Goal: Transaction & Acquisition: Purchase product/service

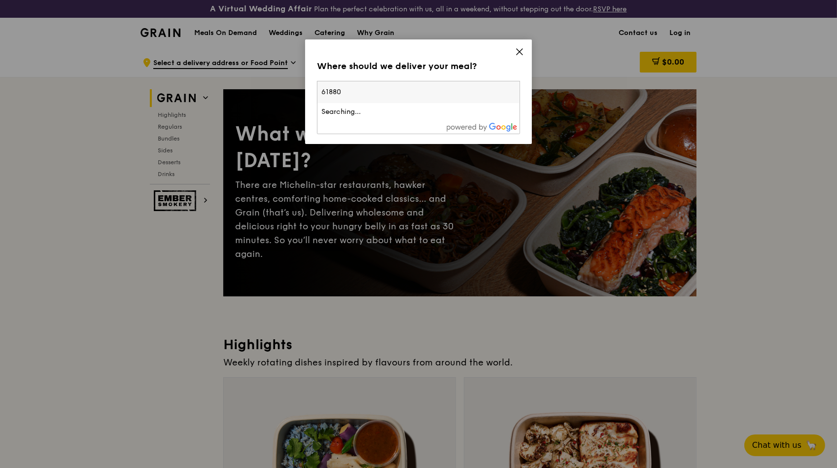
type input "618802"
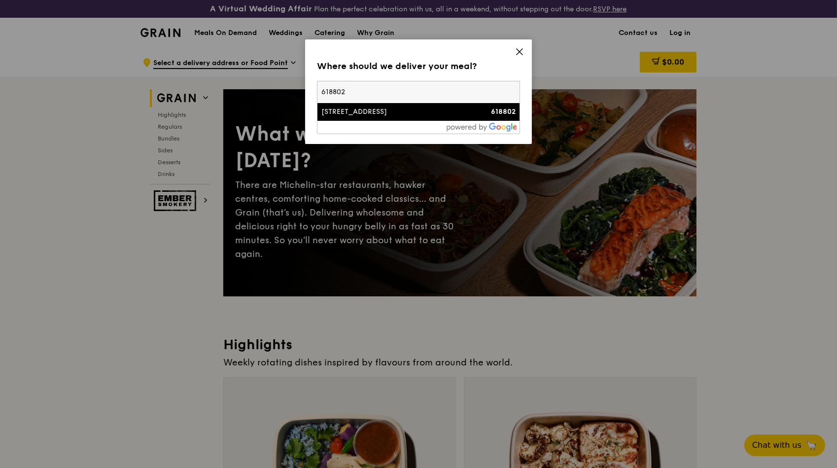
click at [372, 108] on div "[STREET_ADDRESS]" at bounding box center [395, 112] width 146 height 10
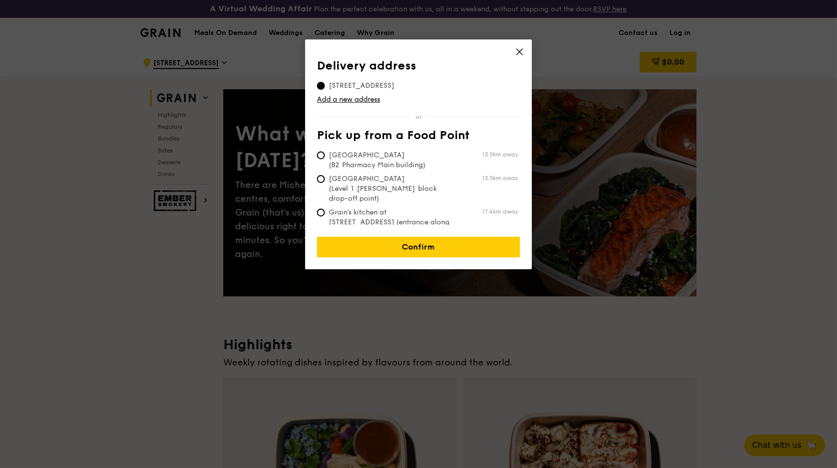
click at [489, 131] on th "Pick up from a Food Point" at bounding box center [418, 138] width 203 height 18
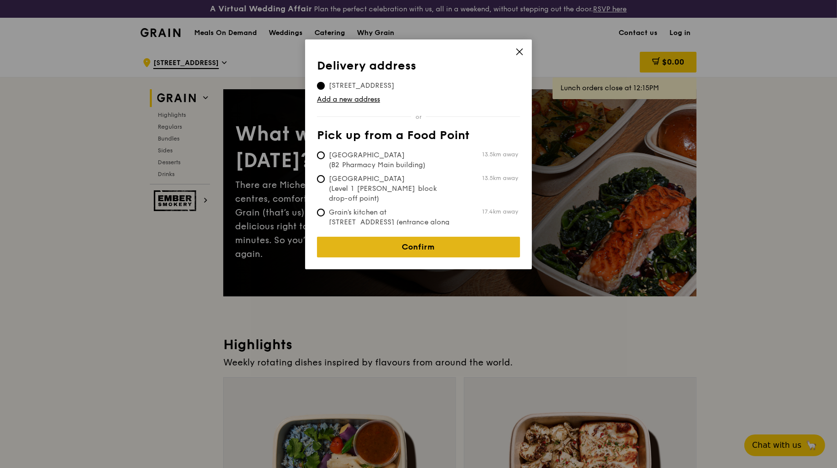
click at [441, 242] on link "Confirm" at bounding box center [418, 247] width 203 height 21
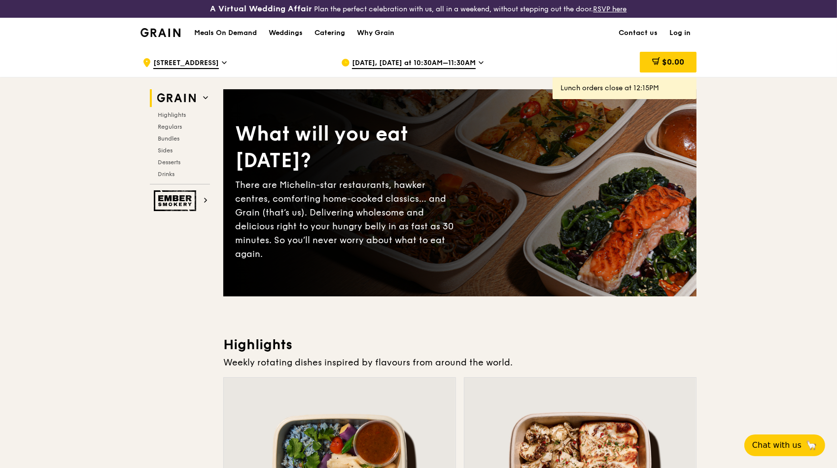
click at [401, 59] on span "[DATE], [DATE] at 10:30AM–11:30AM" at bounding box center [414, 63] width 124 height 11
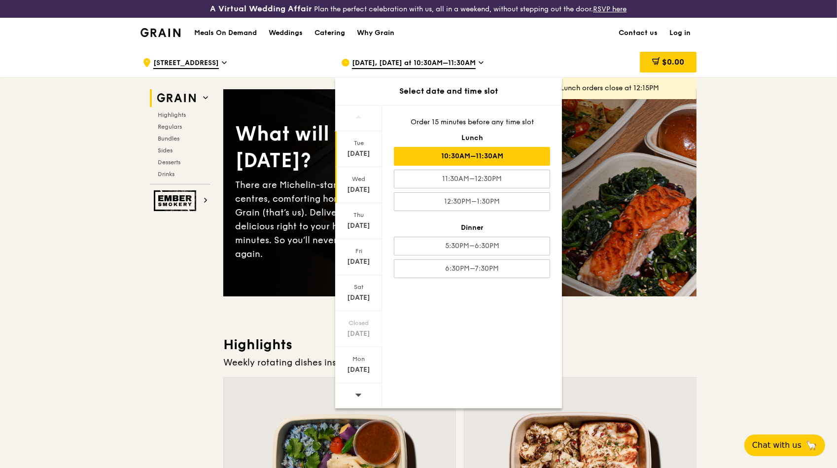
click at [361, 185] on div "[DATE]" at bounding box center [359, 190] width 44 height 10
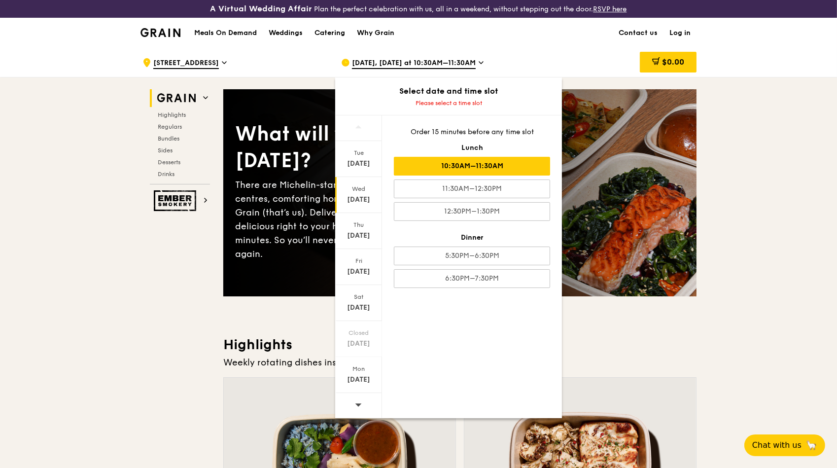
click at [481, 167] on div "10:30AM–11:30AM" at bounding box center [472, 166] width 156 height 19
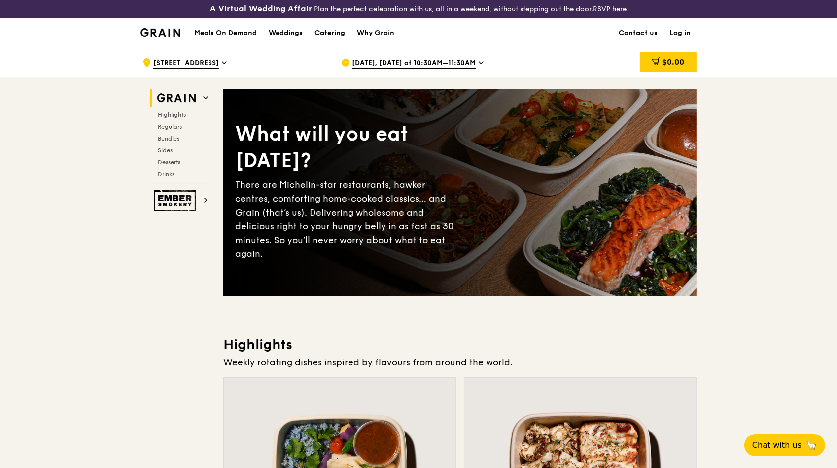
click at [679, 31] on link "Log in" at bounding box center [680, 33] width 33 height 30
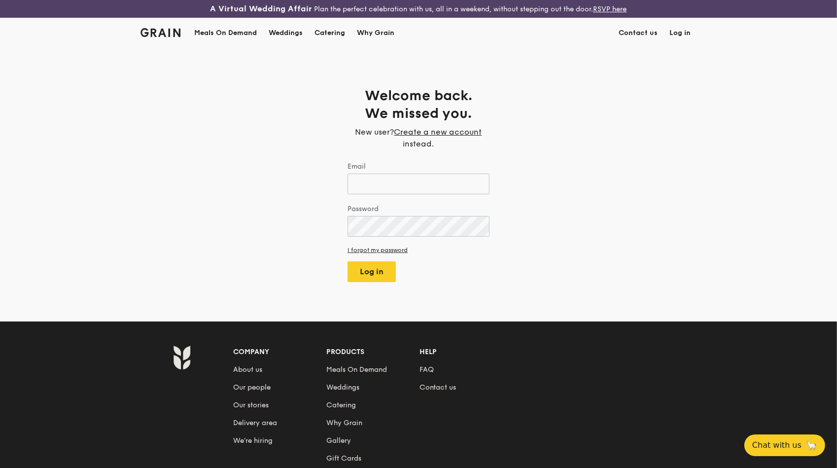
click at [419, 179] on body "A Virtual Wedding Affair Plan the perfect celebration with us, all in a weekend…" at bounding box center [418, 306] width 837 height 613
click at [420, 179] on div "Weddings by [PERSON_NAME] presents Plan the perfect celebration with us, all in…" at bounding box center [419, 234] width 839 height 468
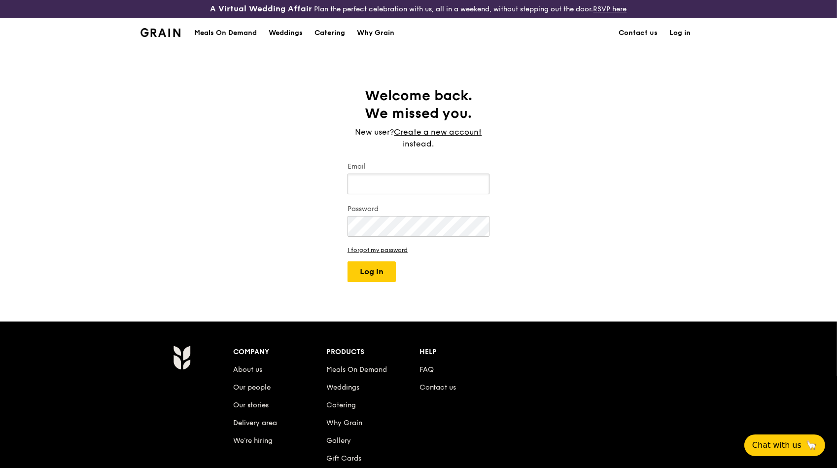
click at [409, 188] on input "Email" at bounding box center [419, 184] width 142 height 21
type input "[EMAIL_ADDRESS][DOMAIN_NAME]"
click at [348, 261] on button "Log in" at bounding box center [372, 271] width 48 height 21
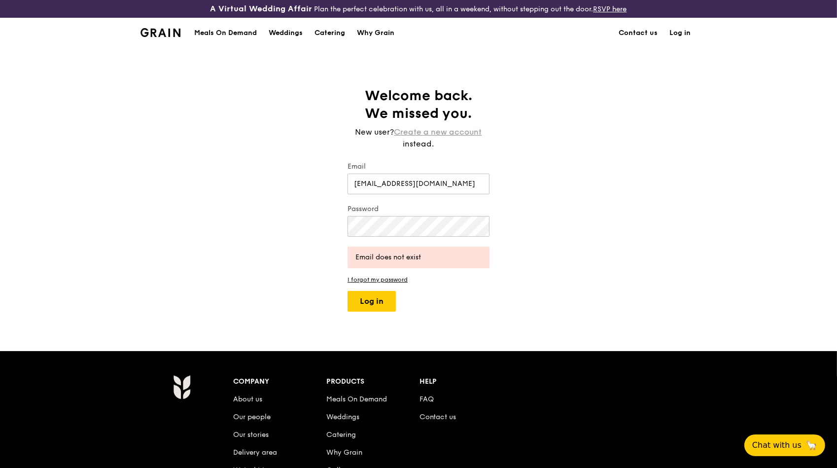
click at [440, 133] on link "Create a new account" at bounding box center [438, 132] width 88 height 12
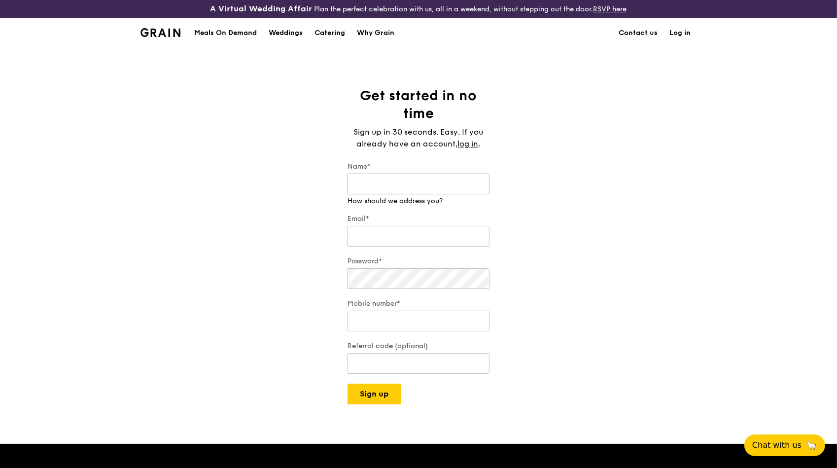
click at [403, 181] on input "Name*" at bounding box center [419, 184] width 142 height 21
click at [390, 186] on input "Name*" at bounding box center [419, 184] width 142 height 21
type input "Liew Heu Kei"
type input "[EMAIL_ADDRESS][DOMAIN_NAME]"
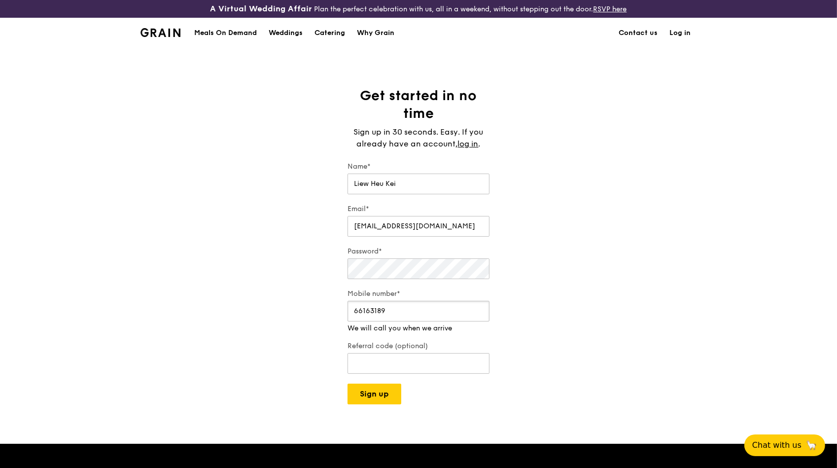
drag, startPoint x: 375, startPoint y: 318, endPoint x: 284, endPoint y: 318, distance: 91.7
click at [284, 318] on div "Get started in no time Sign up in 30 seconds. Easy. If you already have an acco…" at bounding box center [418, 246] width 837 height 318
type input "85052821"
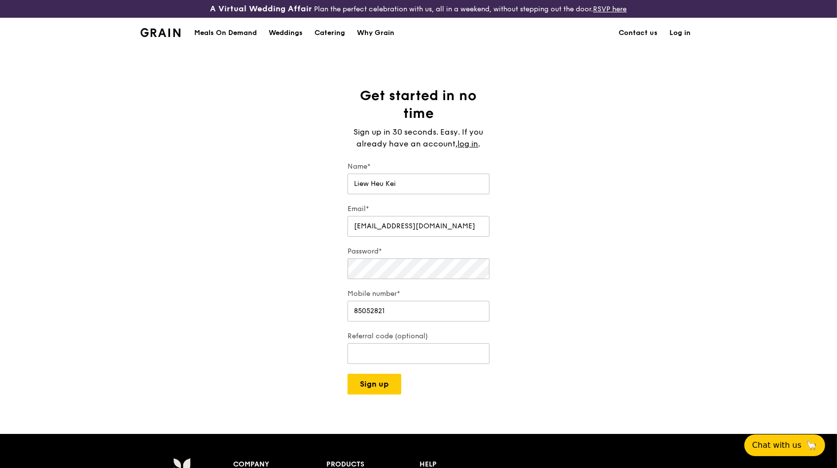
click at [284, 318] on div "Get started in no time Sign up in 30 seconds. Easy. If you already have an acco…" at bounding box center [418, 241] width 837 height 308
click at [440, 356] on input "Referral code (optional)" at bounding box center [419, 353] width 142 height 21
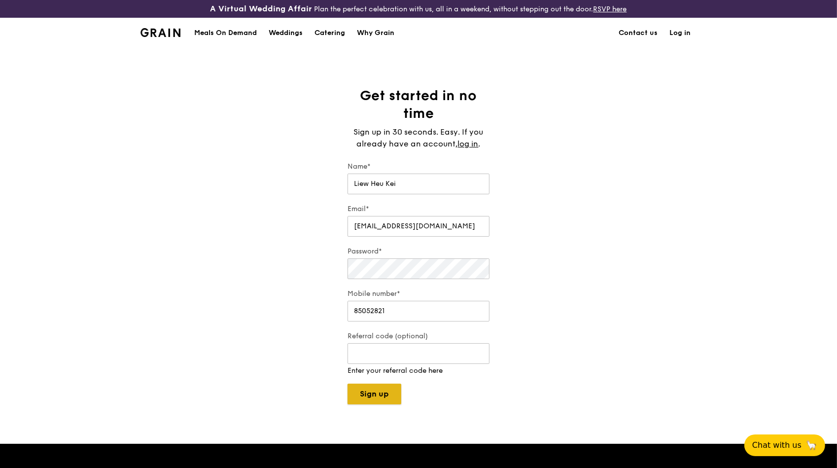
click at [374, 395] on div "A Virtual Wedding Affair Plan the perfect celebration with us, all in a weekend…" at bounding box center [418, 368] width 837 height 736
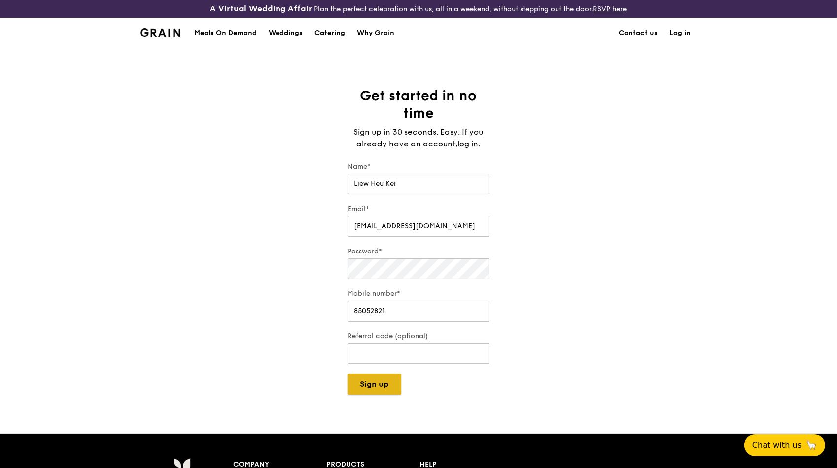
click at [384, 381] on button "Sign up" at bounding box center [375, 384] width 54 height 21
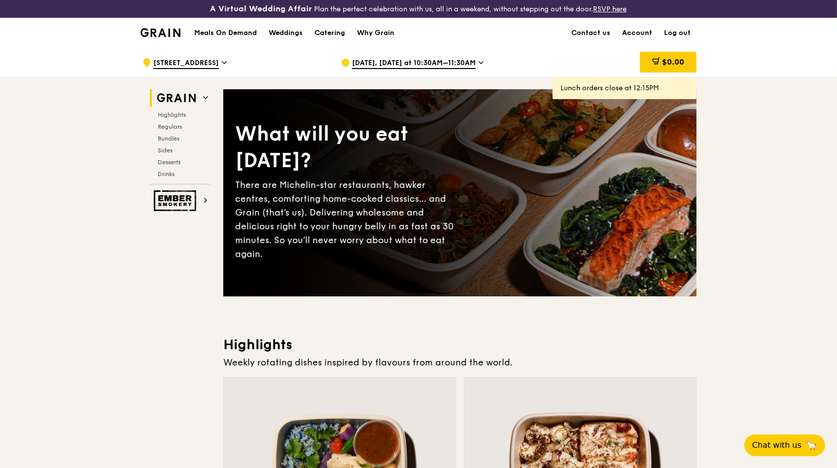
click at [638, 28] on link "Account" at bounding box center [637, 33] width 42 height 30
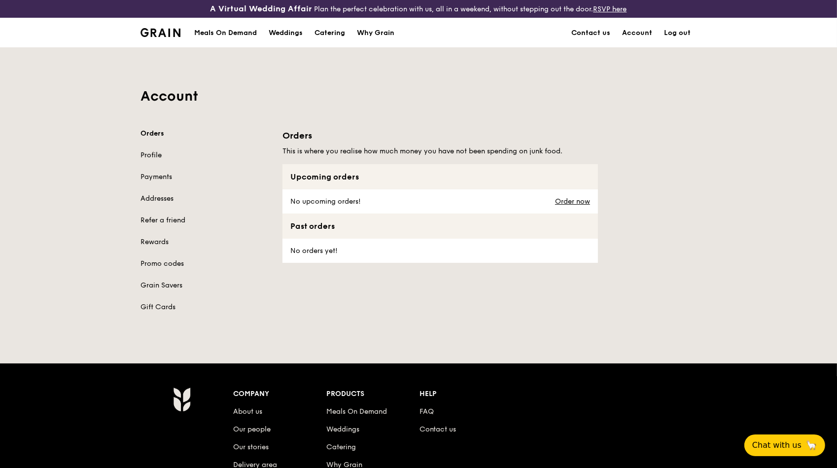
click at [148, 157] on link "Profile" at bounding box center [206, 155] width 130 height 10
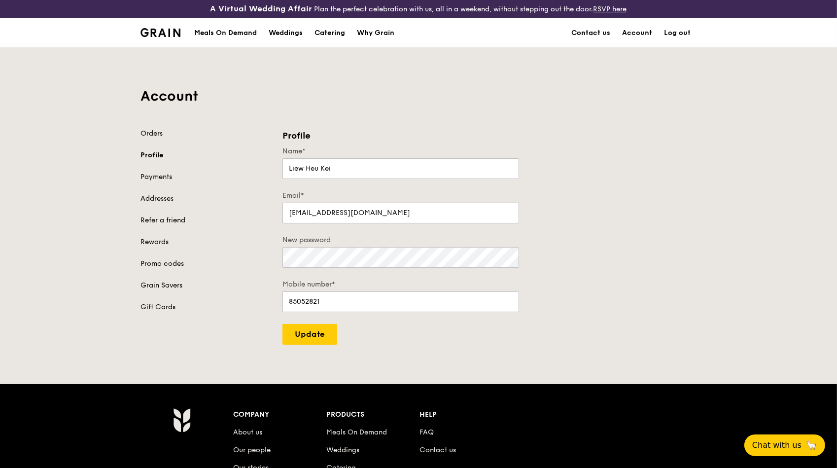
drag, startPoint x: 159, startPoint y: 192, endPoint x: 159, endPoint y: 179, distance: 12.8
click at [159, 192] on div "Orders Profile Payments Addresses Refer a friend Rewards Promo codes Grain Save…" at bounding box center [206, 220] width 130 height 183
click at [159, 177] on link "Payments" at bounding box center [206, 177] width 130 height 10
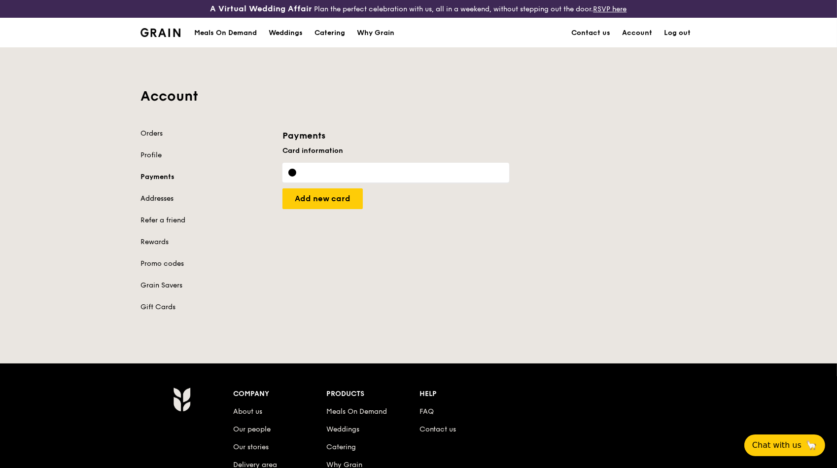
click at [151, 198] on link "Addresses" at bounding box center [206, 199] width 130 height 10
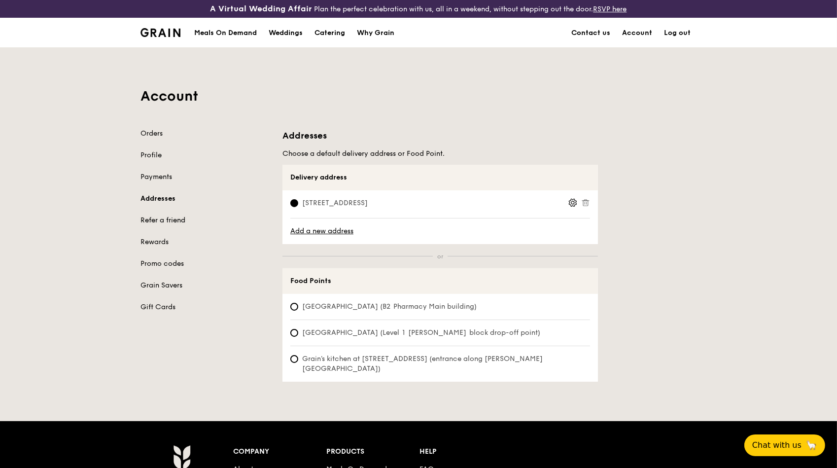
click at [159, 219] on link "Refer a friend" at bounding box center [206, 220] width 130 height 10
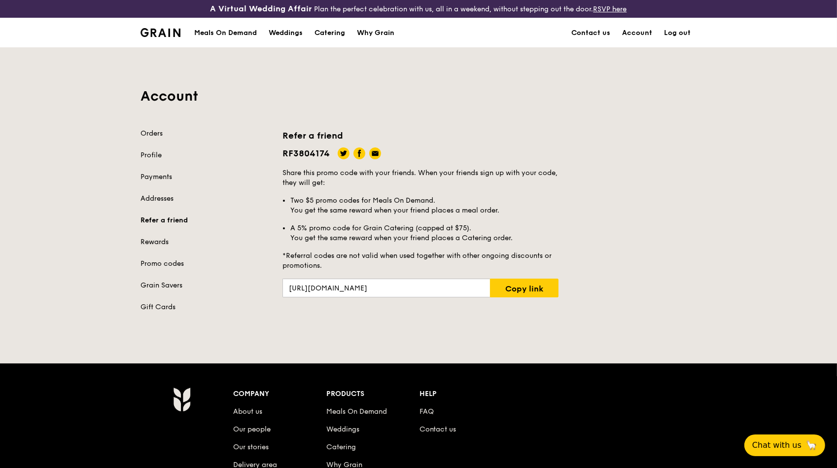
click at [151, 241] on link "Rewards" at bounding box center [206, 242] width 130 height 10
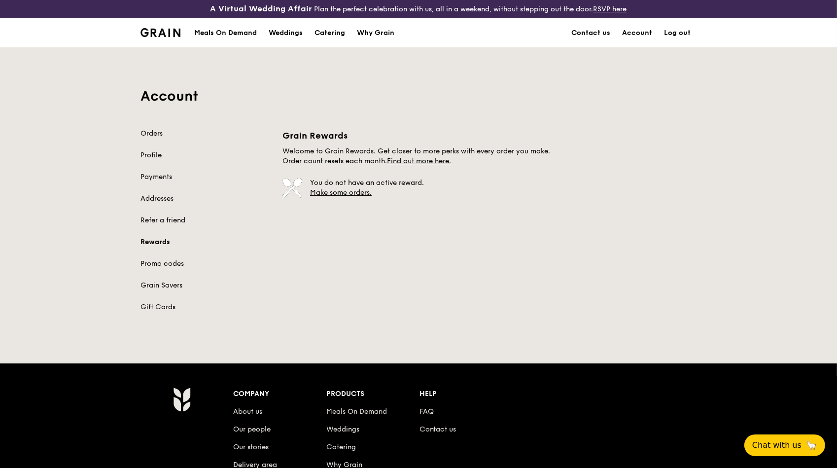
click at [165, 268] on div "Orders Profile Payments Addresses Refer a friend Rewards Promo codes Grain Save…" at bounding box center [206, 220] width 130 height 183
click at [164, 265] on link "Promo codes" at bounding box center [206, 264] width 130 height 10
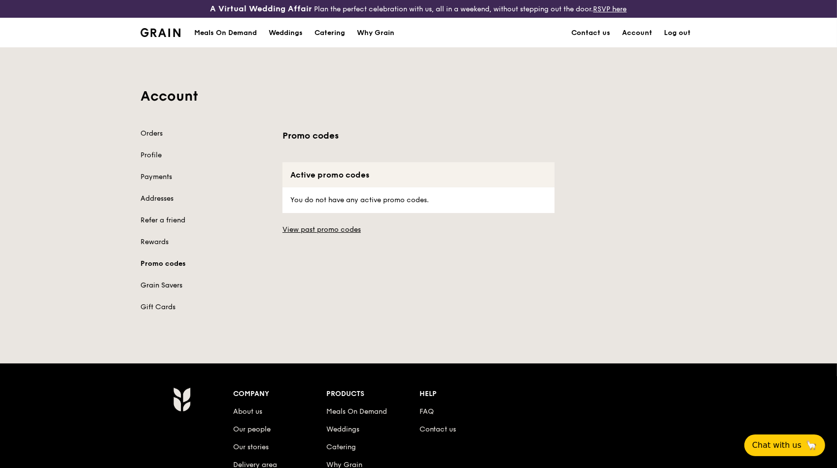
click at [163, 288] on link "Grain Savers" at bounding box center [206, 286] width 130 height 10
click at [246, 38] on div "Meals On Demand" at bounding box center [225, 33] width 63 height 30
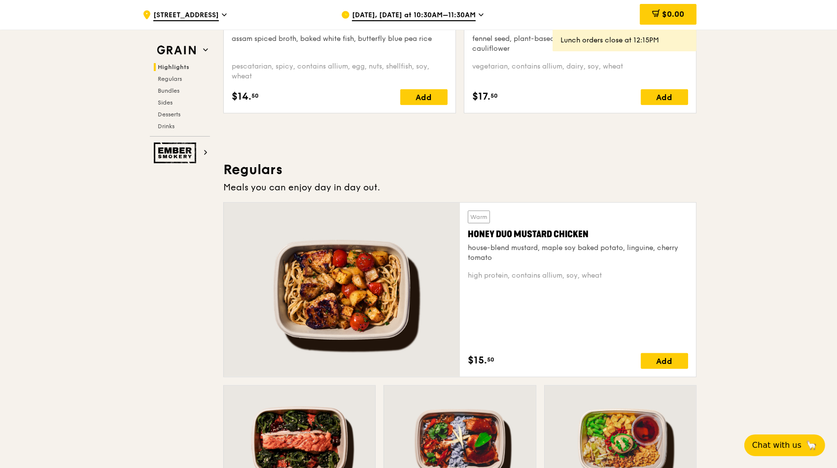
scroll to position [582, 0]
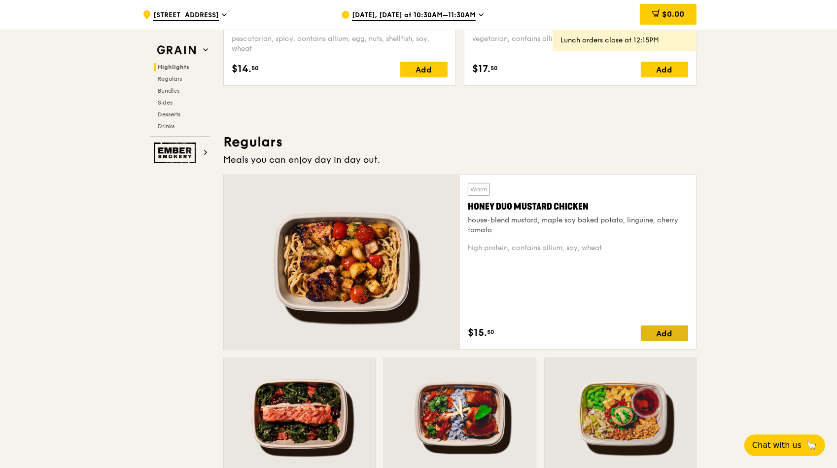
click at [669, 330] on div "Add" at bounding box center [664, 333] width 47 height 16
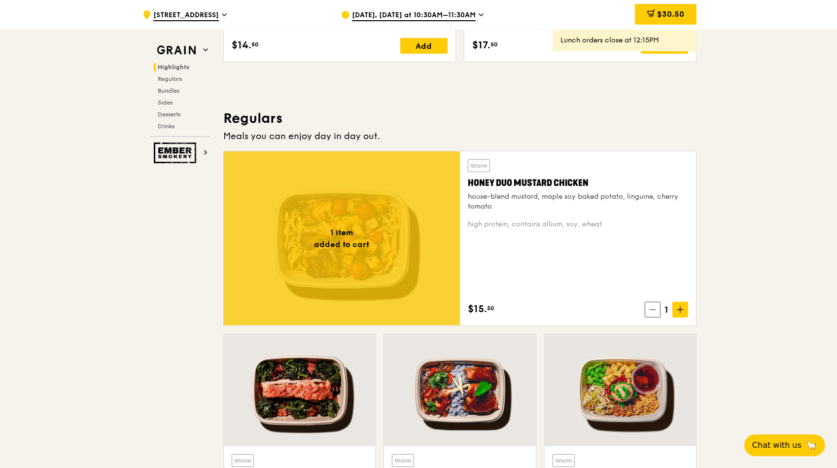
scroll to position [627, 0]
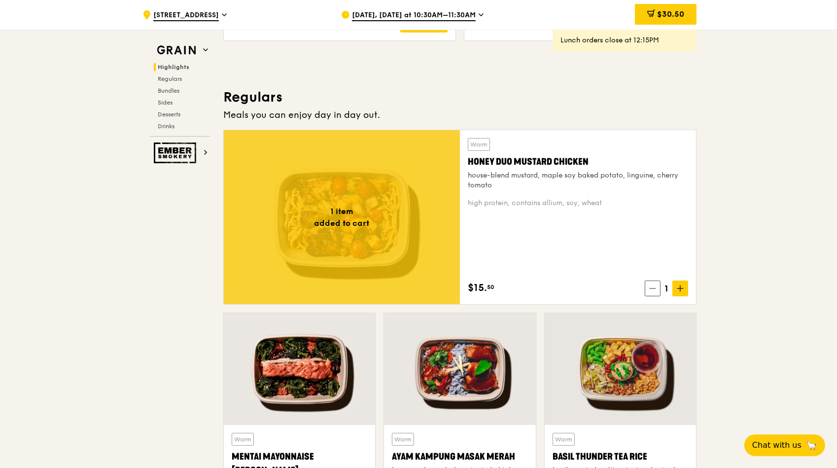
click at [666, 287] on span "1" at bounding box center [667, 289] width 12 height 14
click at [668, 288] on span "1" at bounding box center [667, 289] width 12 height 14
click at [676, 288] on span at bounding box center [681, 289] width 16 height 16
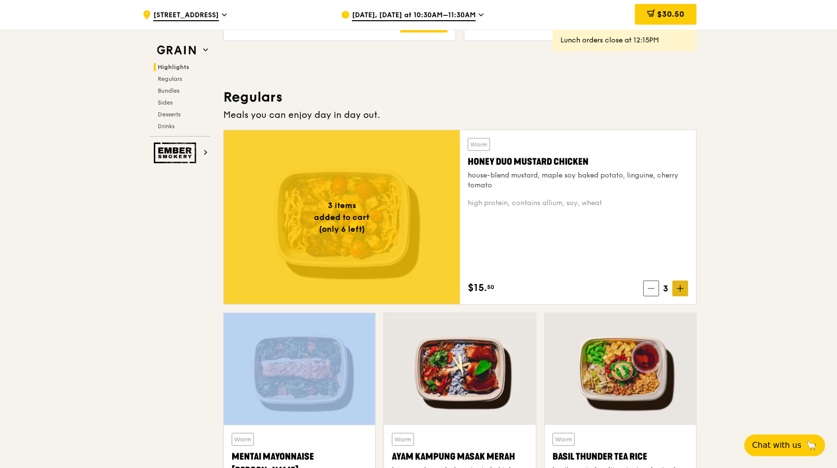
click at [676, 288] on span at bounding box center [681, 289] width 16 height 16
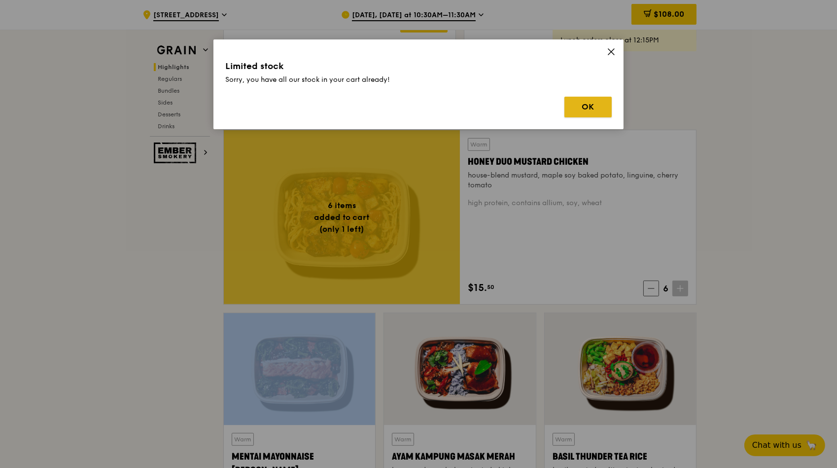
click at [584, 106] on button "OK" at bounding box center [588, 107] width 47 height 21
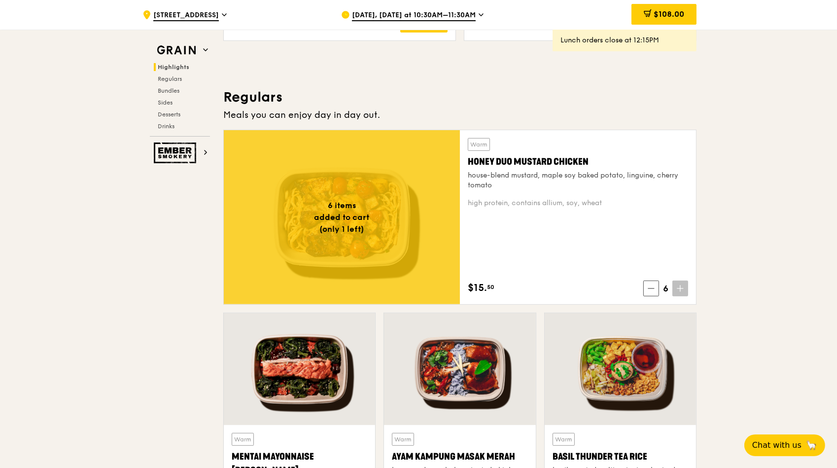
click at [458, 18] on span "[DATE], [DATE] at 10:30AM–11:30AM" at bounding box center [414, 15] width 124 height 11
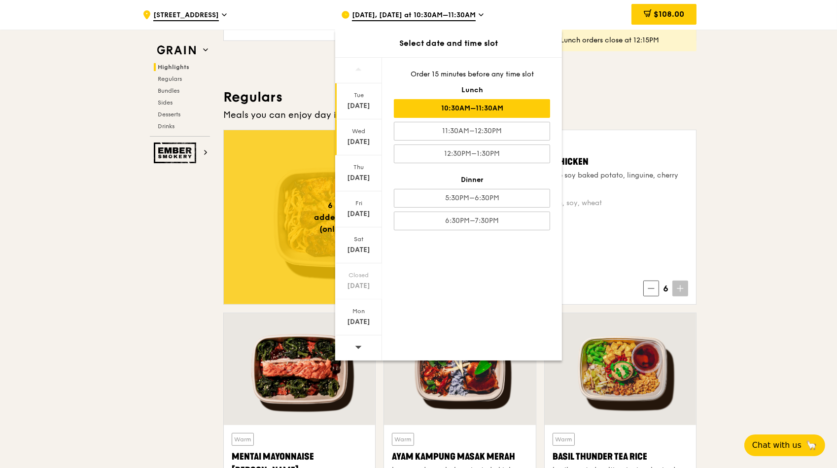
click at [371, 147] on div "[DATE]" at bounding box center [358, 137] width 47 height 36
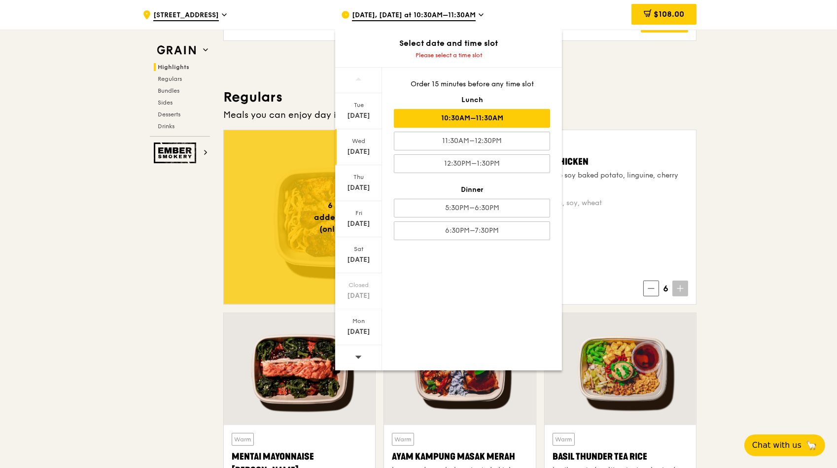
click at [478, 115] on div "10:30AM–11:30AM" at bounding box center [472, 118] width 156 height 19
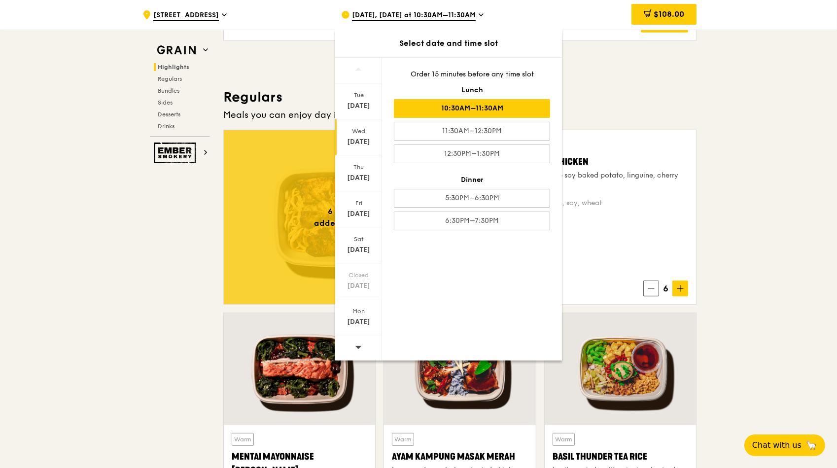
scroll to position [617, 0]
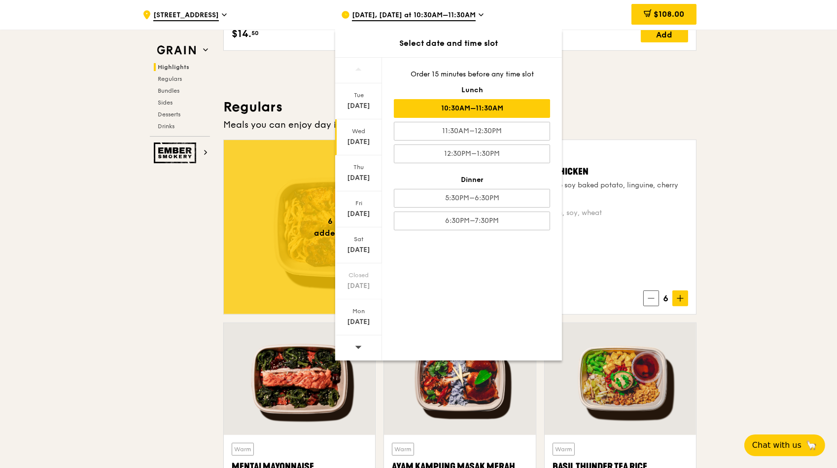
click at [679, 99] on h3 "Regulars" at bounding box center [459, 107] width 473 height 18
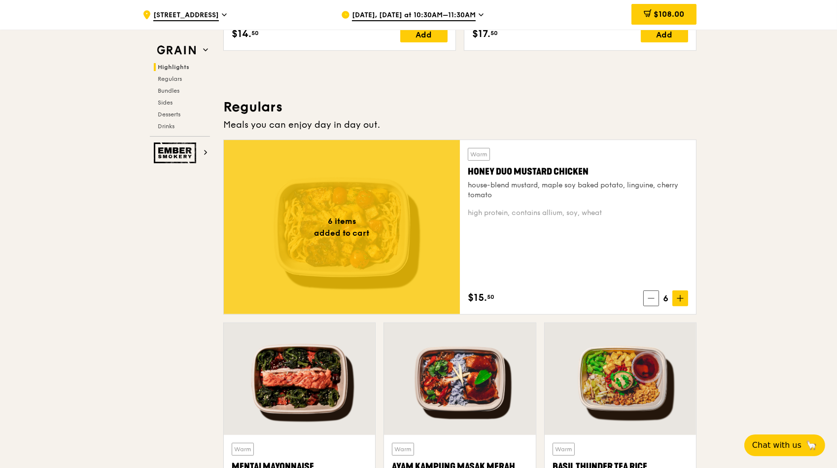
click at [452, 16] on span "[DATE], [DATE] at 10:30AM–11:30AM" at bounding box center [414, 15] width 124 height 11
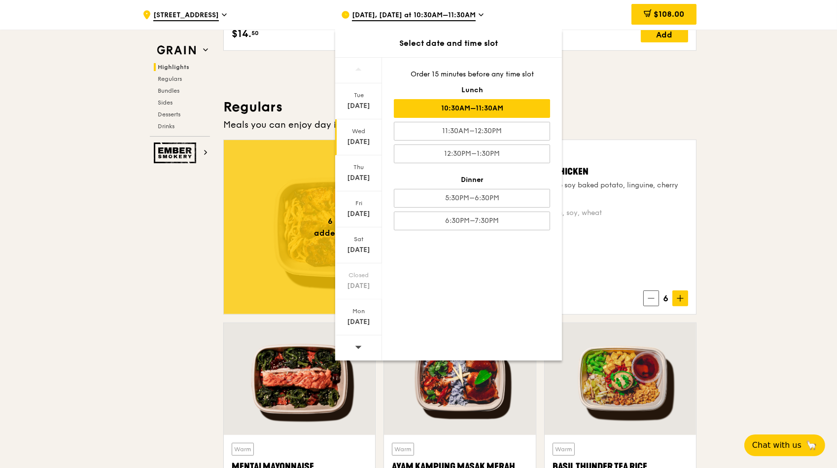
click at [644, 118] on div "Meals you can enjoy day in day out." at bounding box center [459, 125] width 473 height 14
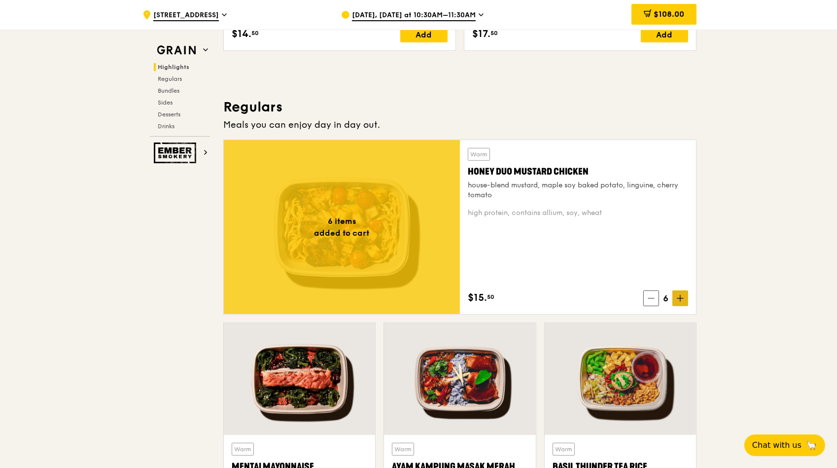
click at [682, 298] on icon at bounding box center [681, 298] width 6 height 0
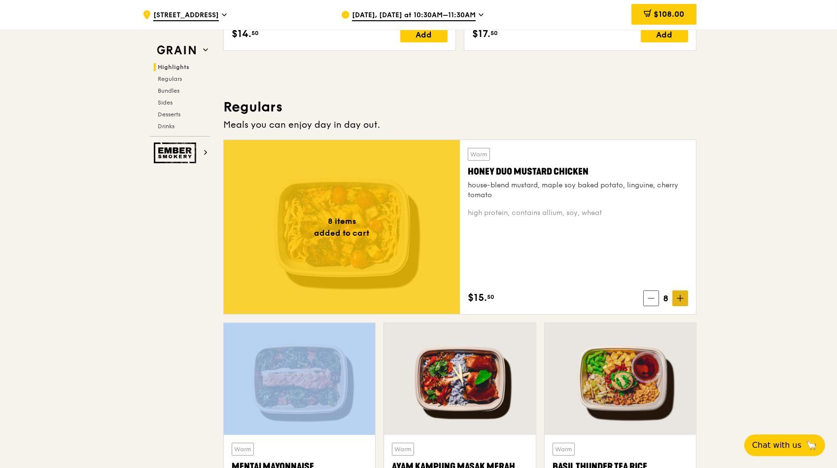
click at [682, 298] on icon at bounding box center [681, 298] width 6 height 0
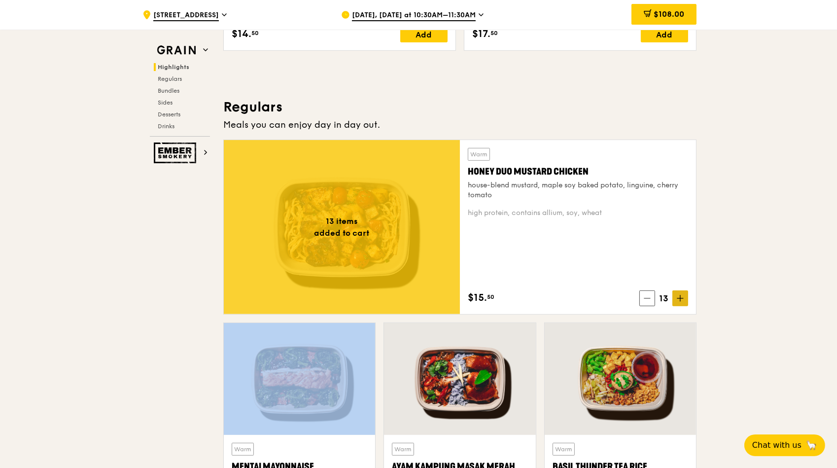
click at [682, 298] on icon at bounding box center [681, 298] width 6 height 0
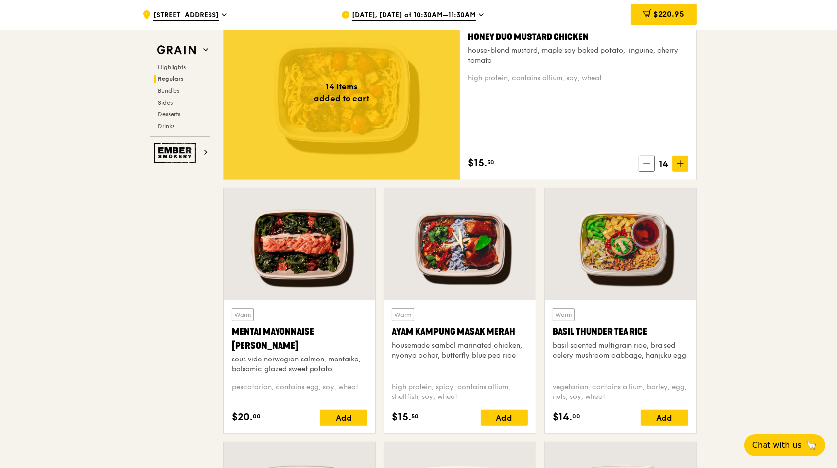
scroll to position [842, 0]
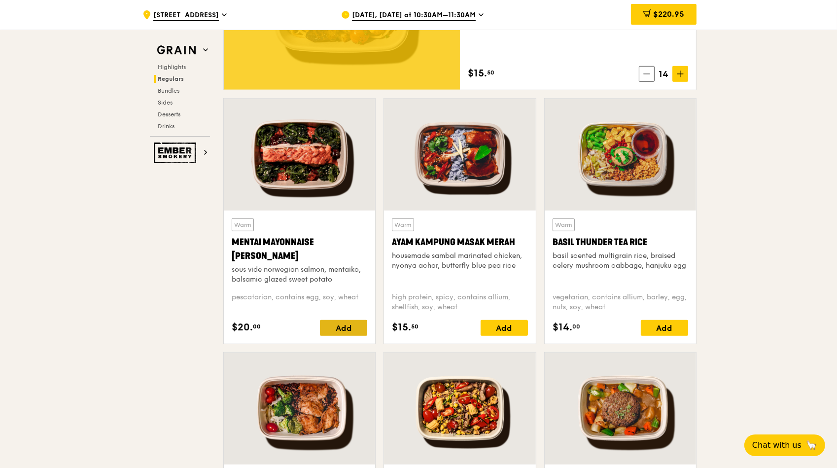
click at [341, 330] on div "Add" at bounding box center [343, 328] width 47 height 16
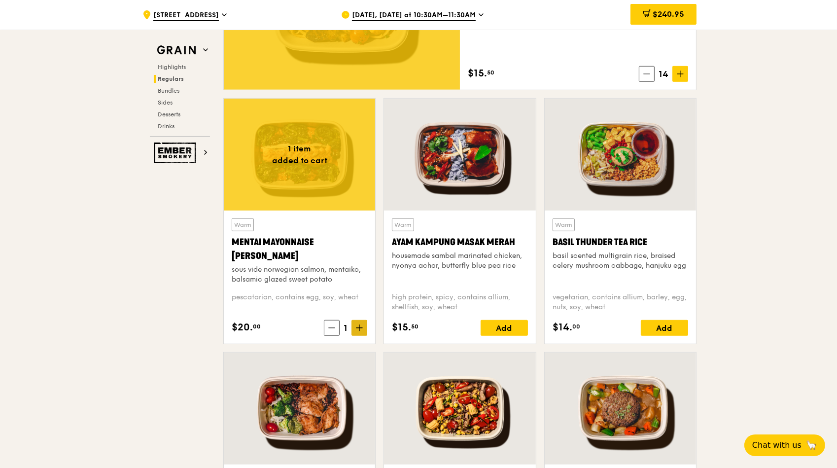
click at [360, 328] on icon at bounding box center [359, 327] width 7 height 7
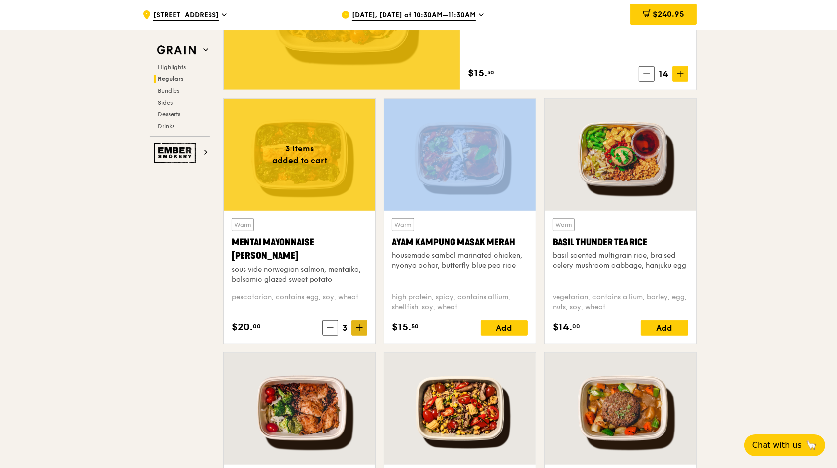
click at [360, 328] on icon at bounding box center [359, 327] width 7 height 7
click at [360, 329] on icon at bounding box center [359, 327] width 7 height 7
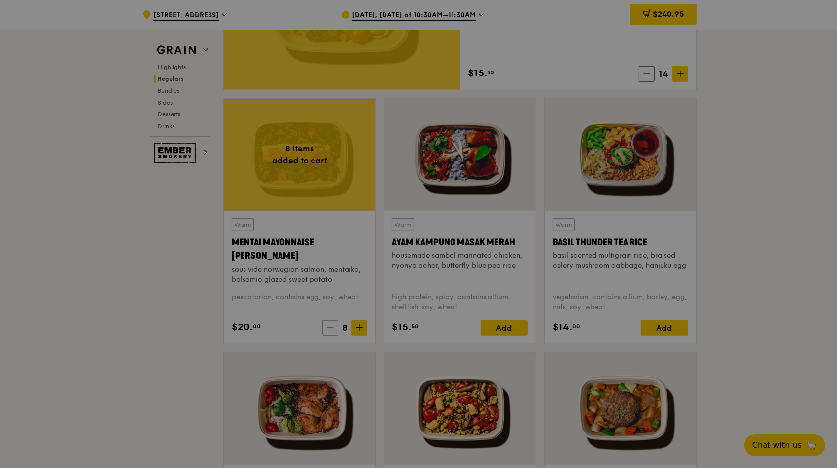
click at [333, 327] on div at bounding box center [418, 234] width 837 height 468
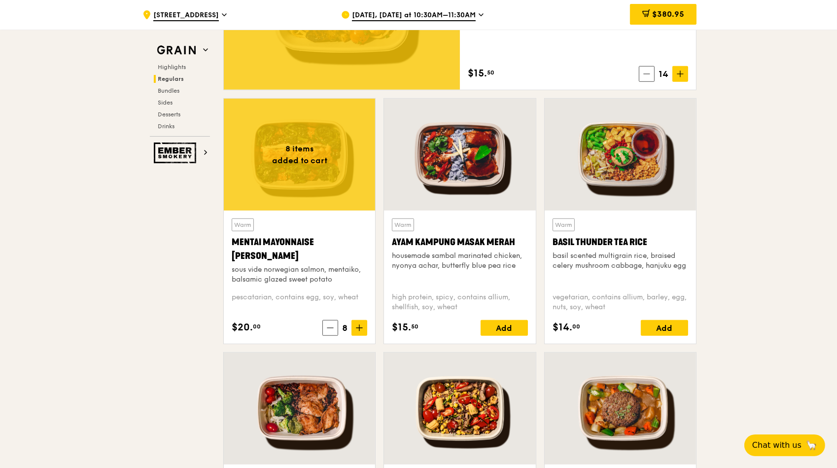
click at [332, 329] on icon at bounding box center [330, 327] width 7 height 7
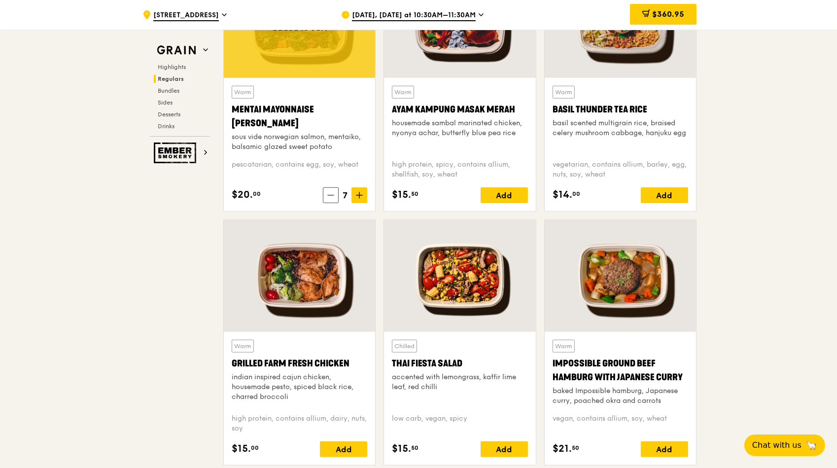
scroll to position [976, 0]
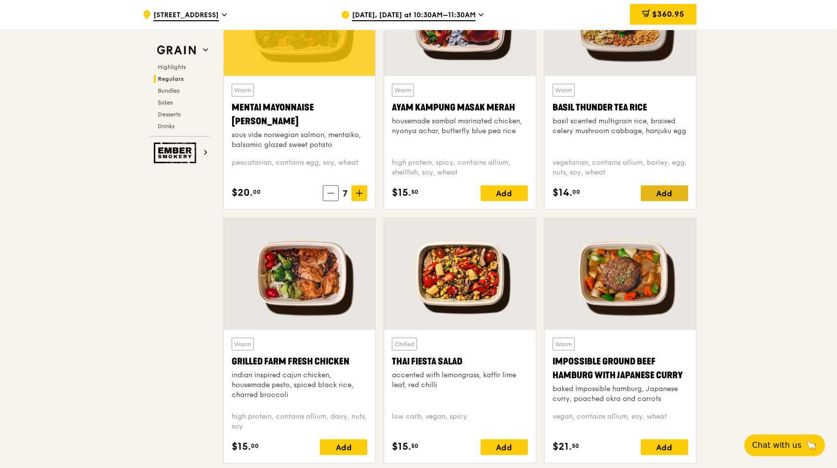
click at [657, 200] on div "Add" at bounding box center [664, 193] width 47 height 16
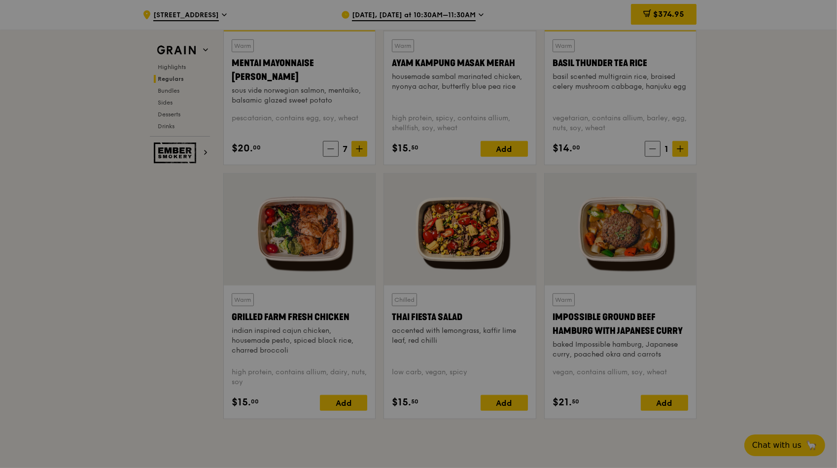
scroll to position [1066, 0]
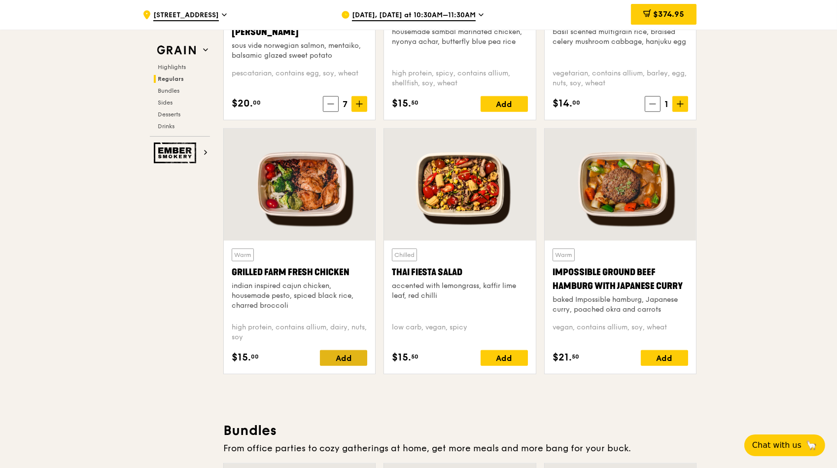
click at [342, 358] on div "Add" at bounding box center [343, 358] width 47 height 16
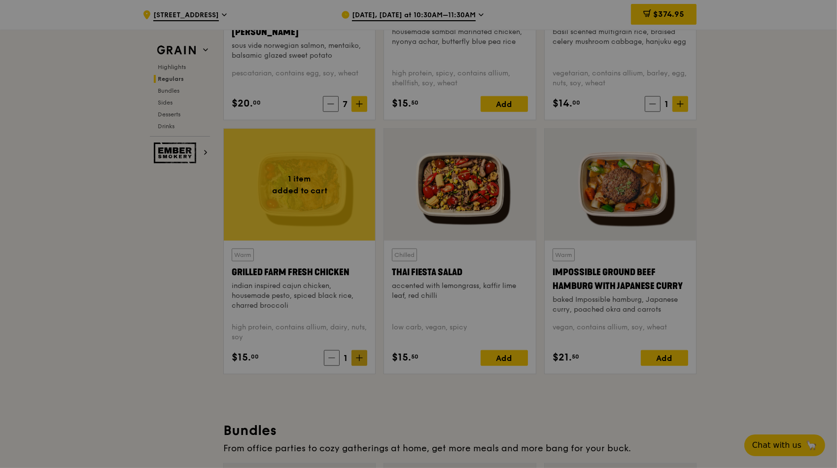
click at [360, 356] on div at bounding box center [418, 234] width 837 height 468
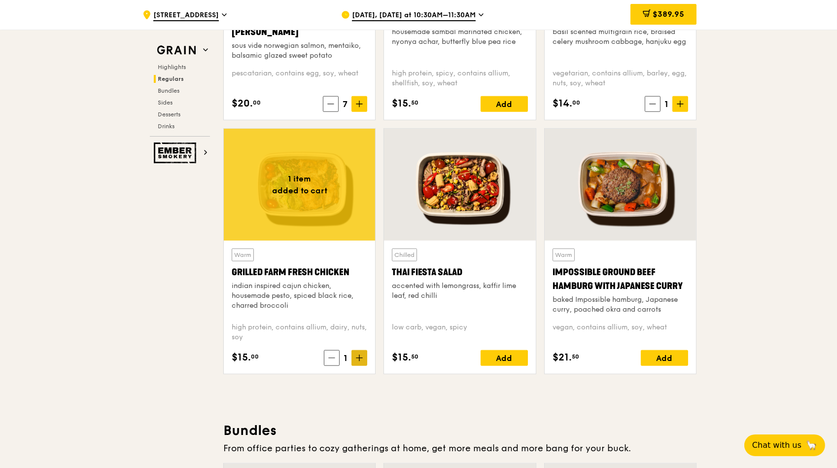
click at [360, 356] on icon at bounding box center [359, 358] width 7 height 7
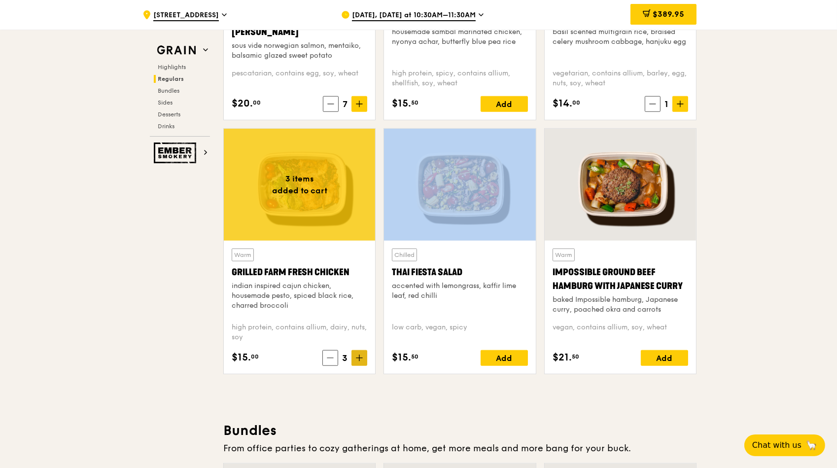
click at [360, 356] on icon at bounding box center [359, 358] width 7 height 7
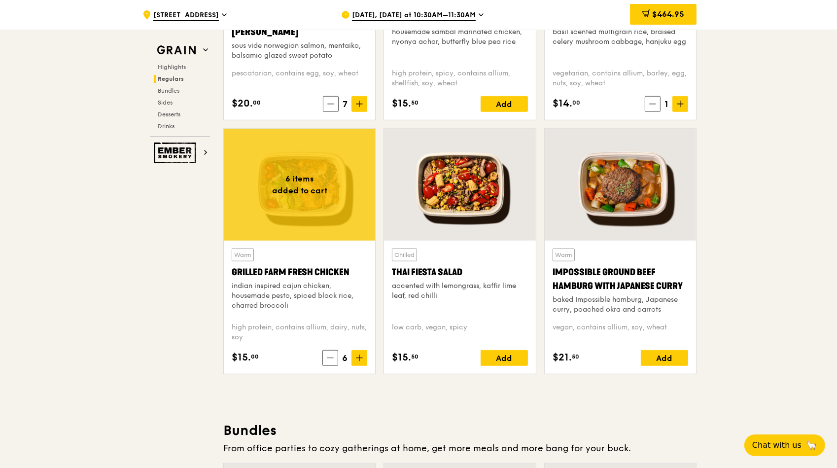
click at [660, 19] on span "$464.95" at bounding box center [668, 13] width 32 height 9
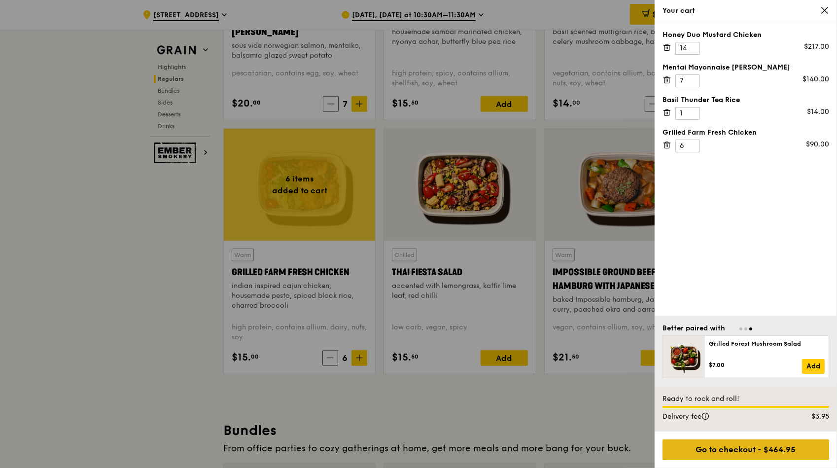
click at [778, 455] on div "Go to checkout - $464.95" at bounding box center [746, 449] width 167 height 21
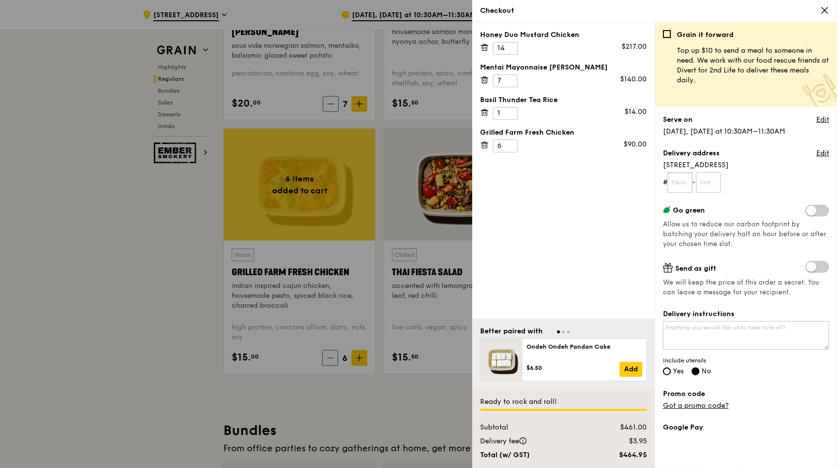
click at [687, 182] on input "text" at bounding box center [680, 182] width 25 height 21
drag, startPoint x: 659, startPoint y: 236, endPoint x: 738, endPoint y: 246, distance: 80.0
click at [738, 246] on div "Grain it forward Top up $10 to send a meal to someone in need. We work with our…" at bounding box center [746, 245] width 182 height 446
click at [732, 245] on div "Go green Allow us to reduce our carbon footprint by batching your delivery half…" at bounding box center [746, 227] width 166 height 44
click at [809, 212] on span at bounding box center [818, 211] width 24 height 12
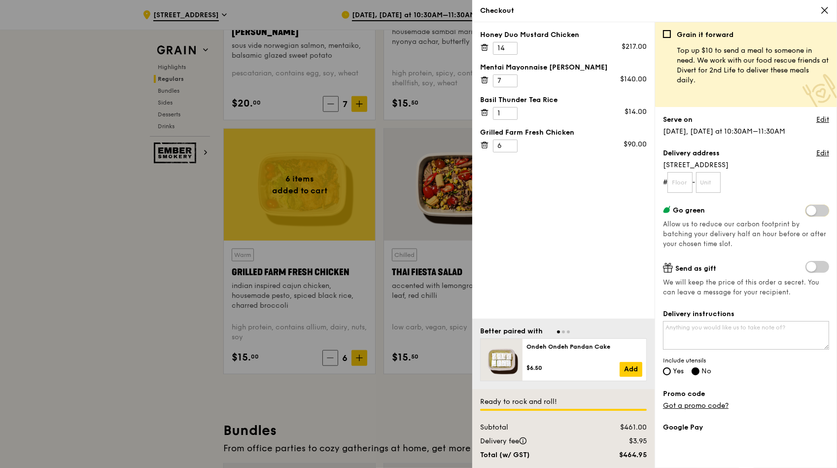
click at [808, 212] on input "checkbox" at bounding box center [808, 212] width 0 height 0
drag, startPoint x: 666, startPoint y: 163, endPoint x: 730, endPoint y: 166, distance: 64.2
click at [730, 166] on span "[STREET_ADDRESS]" at bounding box center [746, 165] width 166 height 10
click at [817, 152] on link "Edit" at bounding box center [823, 153] width 13 height 10
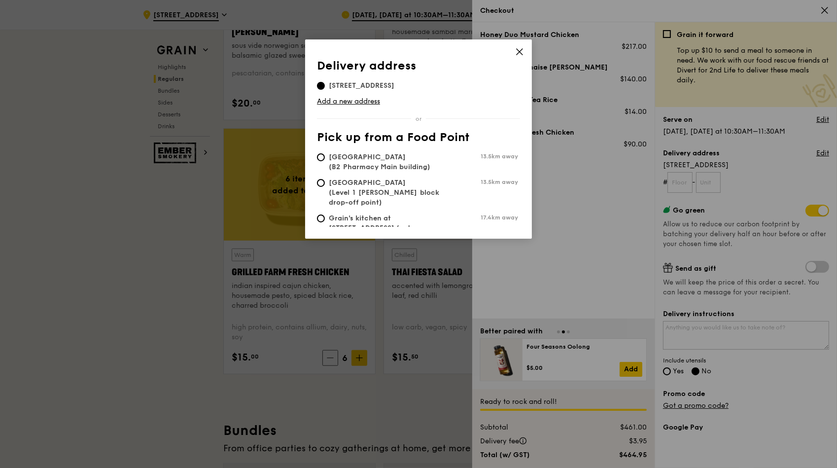
drag, startPoint x: 518, startPoint y: 51, endPoint x: 528, endPoint y: 53, distance: 10.6
click at [518, 51] on icon at bounding box center [519, 51] width 9 height 9
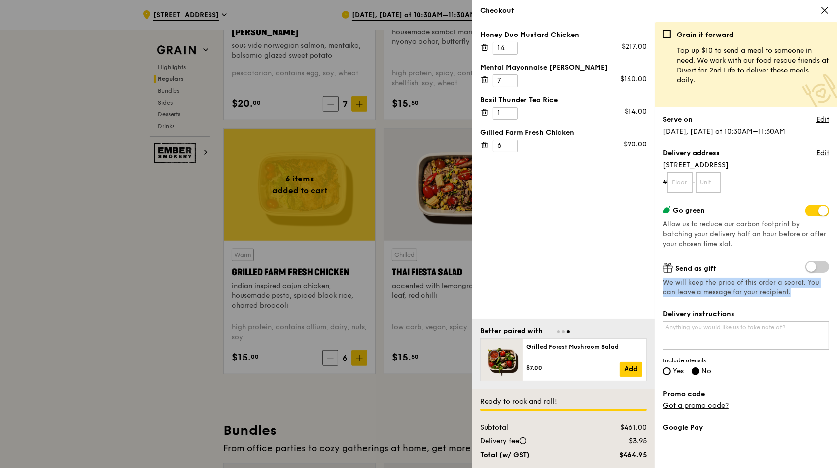
drag, startPoint x: 661, startPoint y: 286, endPoint x: 787, endPoint y: 301, distance: 127.2
click at [787, 301] on div "Grain it forward Top up $10 to send a meal to someone in need. We work with our…" at bounding box center [746, 245] width 182 height 446
click at [727, 336] on textarea "Delivery instructions" at bounding box center [746, 335] width 166 height 29
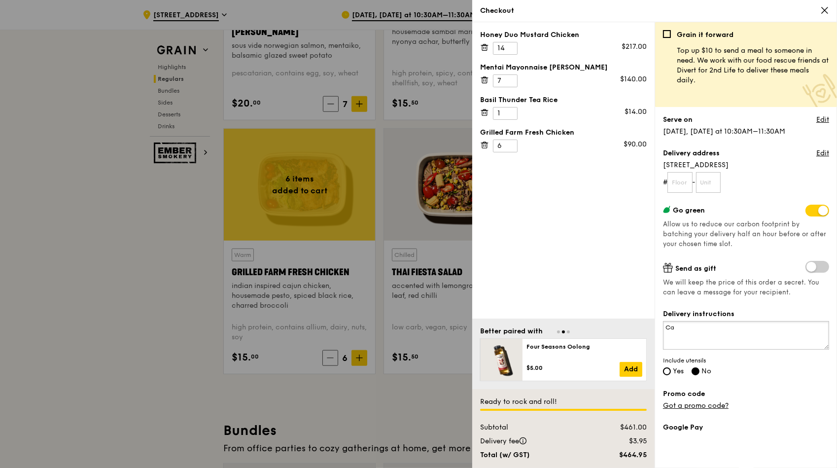
type textarea "C"
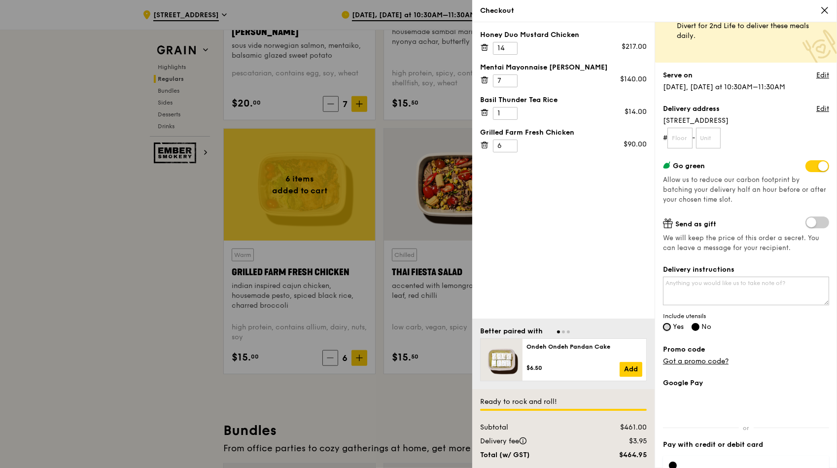
click at [671, 327] on input "Yes" at bounding box center [667, 327] width 8 height 8
radio input "true"
radio input "false"
click at [711, 296] on textarea "Delivery instructions" at bounding box center [746, 291] width 166 height 29
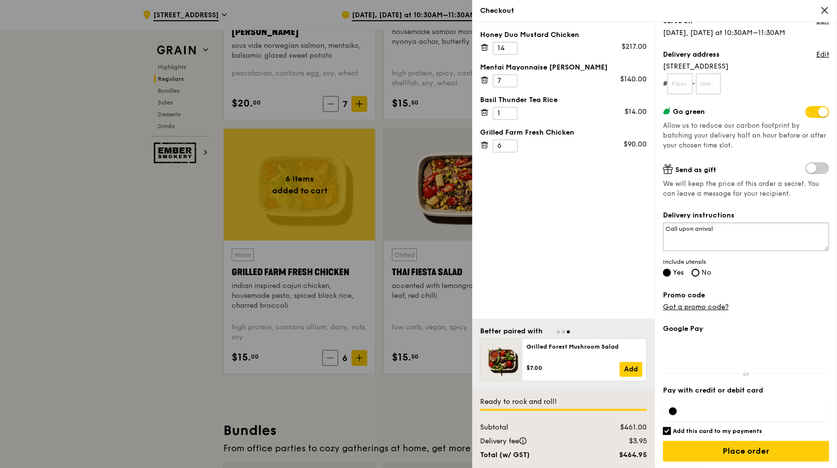
scroll to position [100, 0]
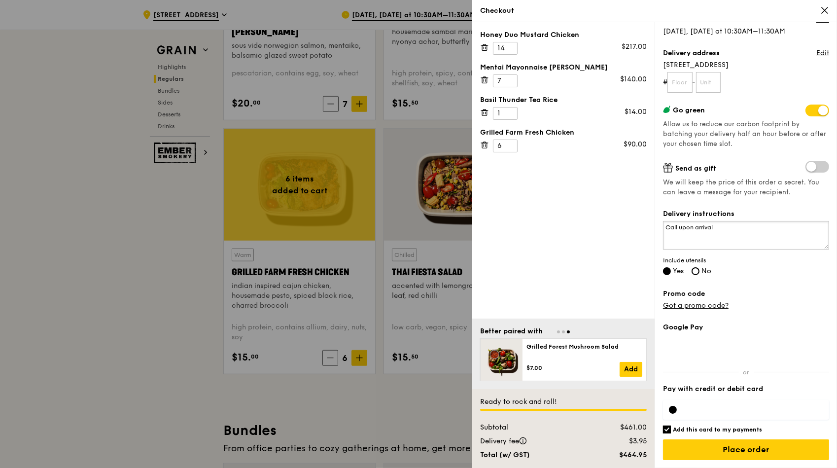
type textarea "Call upon arrival"
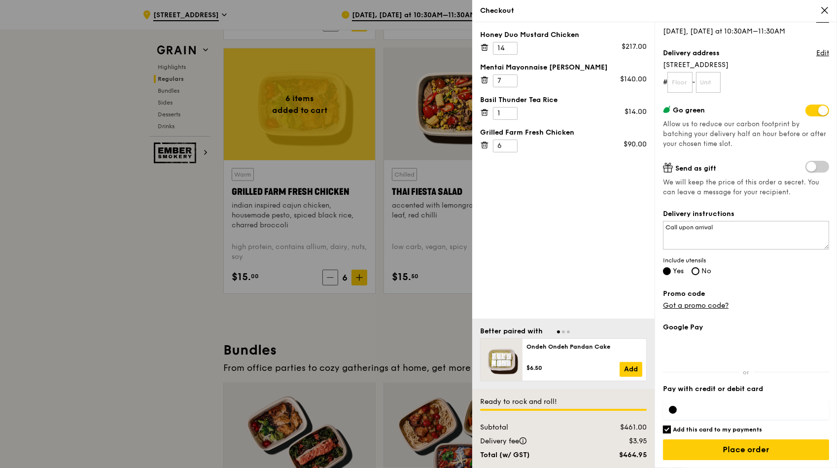
scroll to position [1155, 0]
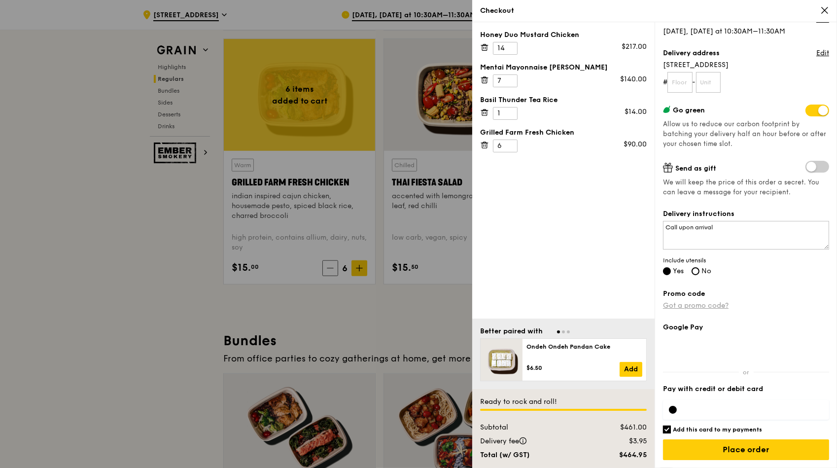
click at [705, 304] on link "Got a promo code?" at bounding box center [696, 305] width 66 height 8
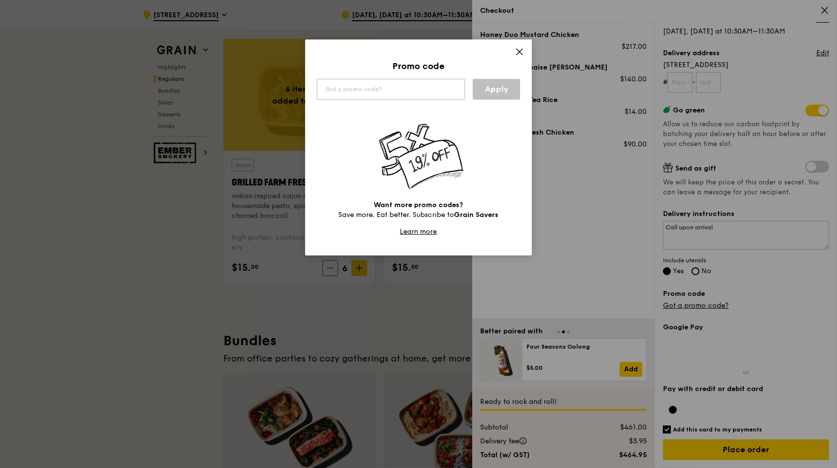
click at [404, 86] on input "text" at bounding box center [391, 89] width 148 height 21
type input "TRYGRAIN"
click at [504, 86] on link "Apply" at bounding box center [496, 89] width 47 height 21
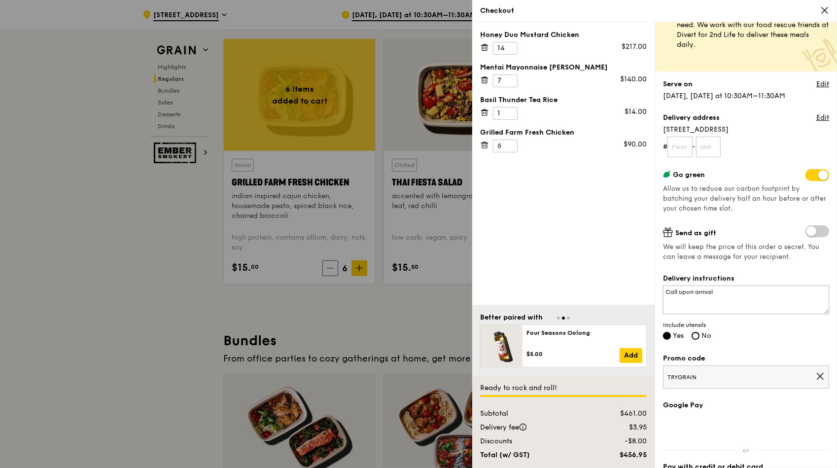
scroll to position [113, 0]
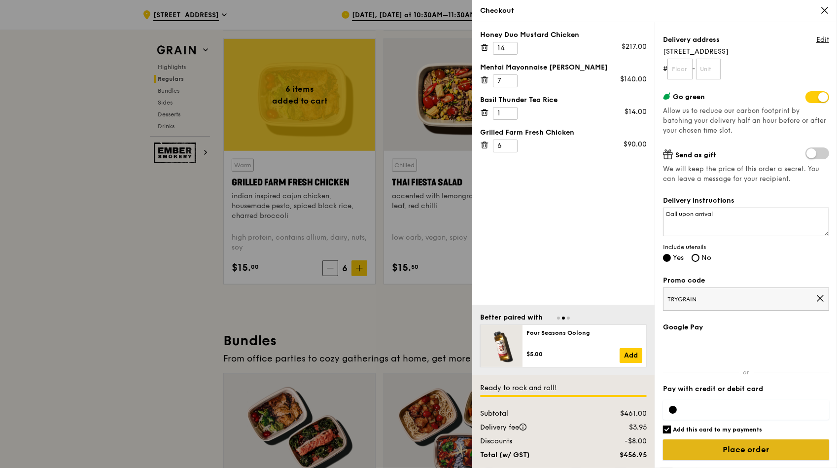
click at [775, 447] on input "Place order" at bounding box center [746, 449] width 166 height 21
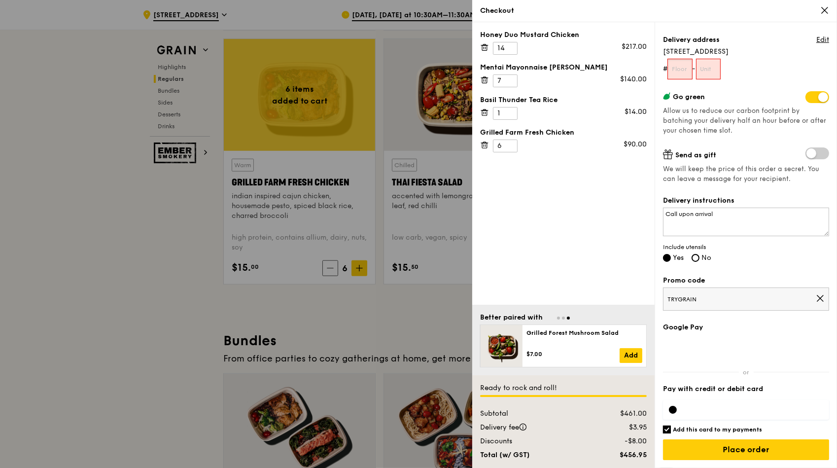
click at [683, 68] on input "text" at bounding box center [680, 69] width 25 height 21
click at [690, 72] on input "text" at bounding box center [680, 69] width 25 height 21
click at [677, 72] on input "text" at bounding box center [680, 69] width 25 height 21
click at [686, 70] on input "text" at bounding box center [680, 69] width 25 height 21
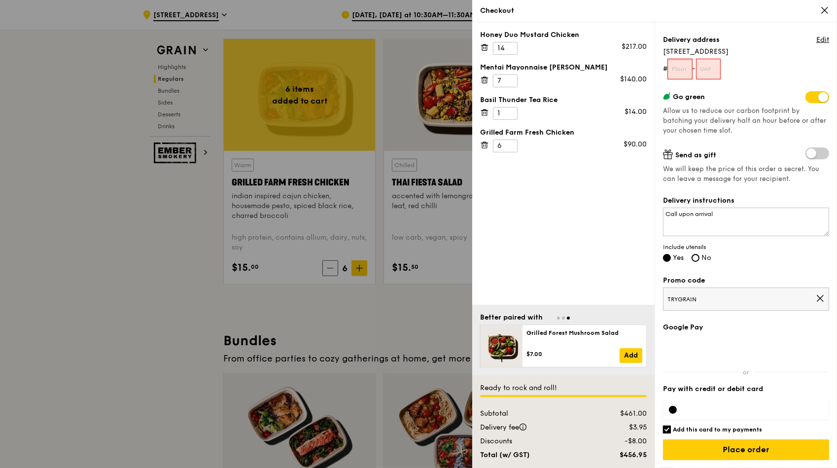
click at [686, 67] on input "text" at bounding box center [680, 69] width 25 height 21
type input "NA"
click at [663, 214] on textarea "Call upon arrival" at bounding box center [746, 222] width 166 height 29
click at [783, 224] on textarea "Nestle R&D Center. Call upon arrival" at bounding box center [746, 222] width 166 height 29
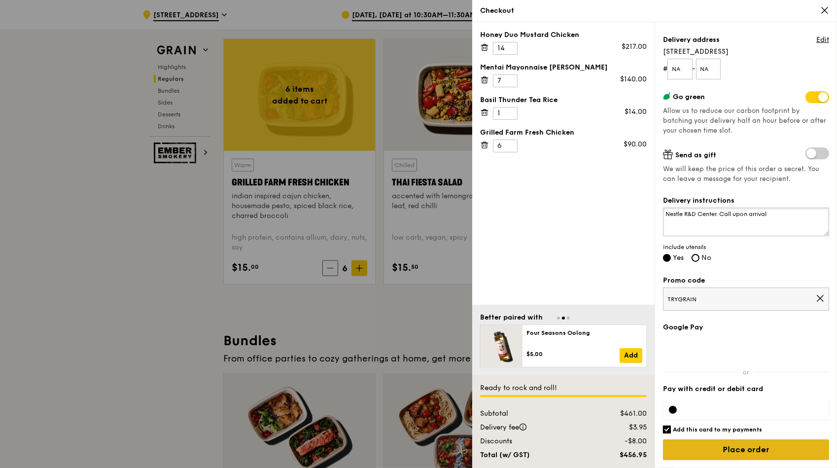
type textarea "Nestle R&D Center. Call upon arrival"
click at [742, 453] on input "Place order" at bounding box center [746, 449] width 166 height 21
click at [753, 446] on input "Place order" at bounding box center [746, 449] width 166 height 21
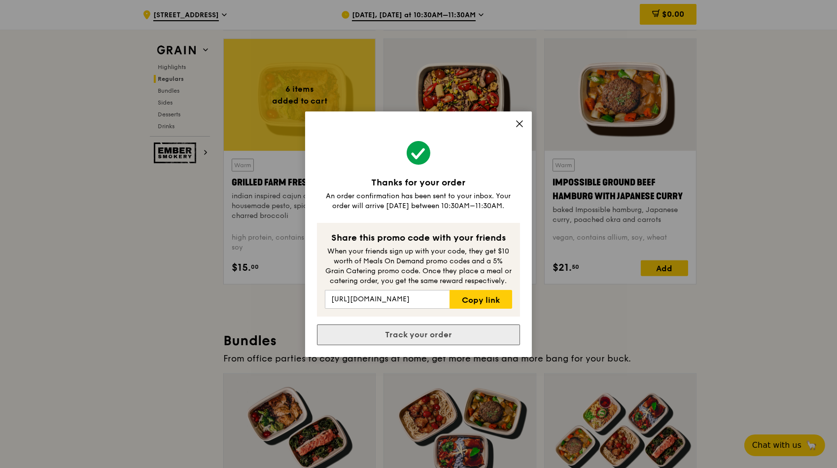
click at [450, 337] on link "Track your order" at bounding box center [418, 334] width 203 height 21
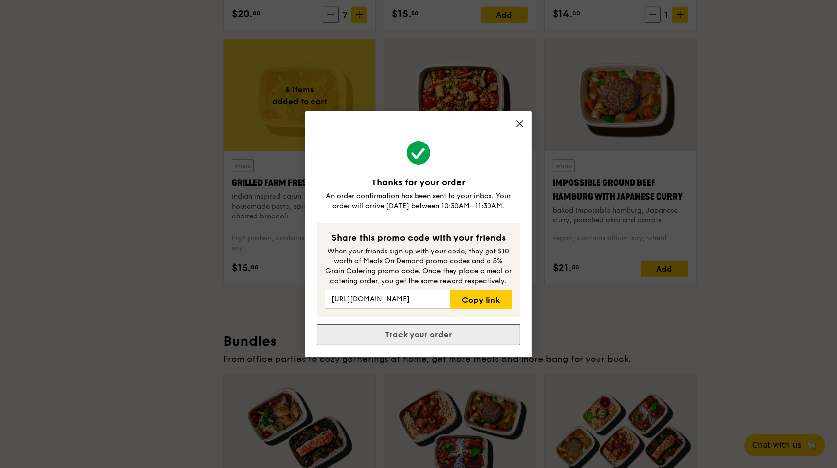
scroll to position [0, 0]
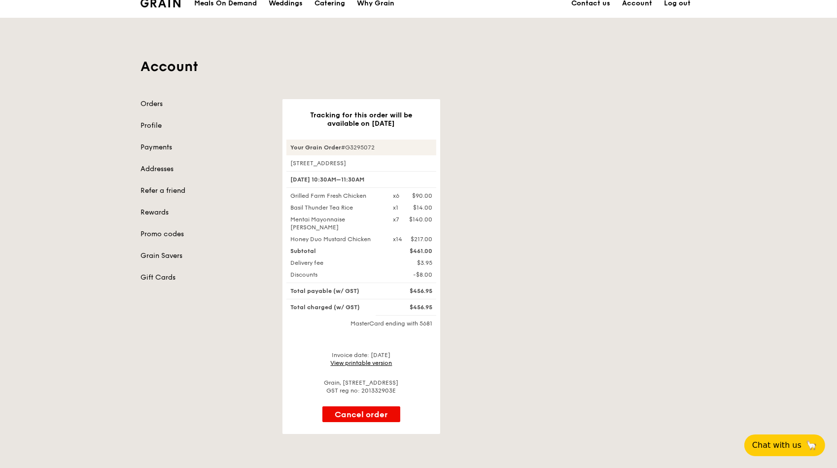
scroll to position [44, 0]
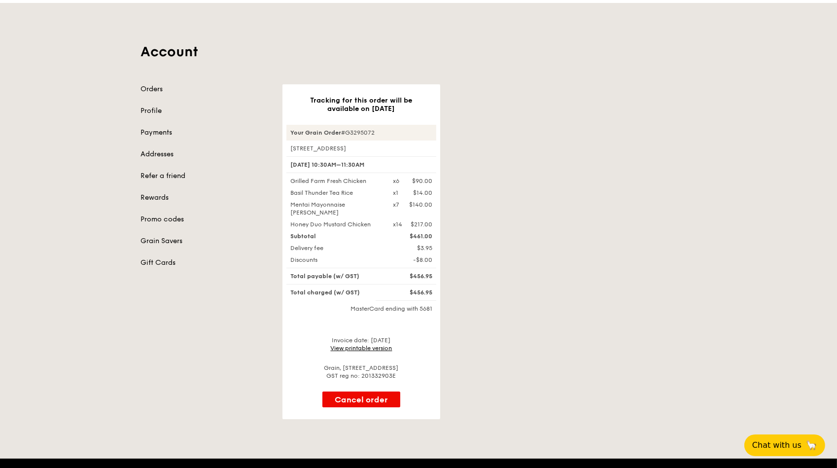
click at [497, 231] on div "Tracking for this order will be available on [DATE] Your Grain Order #G3295072 …" at bounding box center [490, 251] width 426 height 335
click at [453, 260] on div "Tracking for this order will be available on [DATE] Your Grain Order #G3295072 …" at bounding box center [490, 251] width 426 height 335
click at [370, 346] on link "View printable version" at bounding box center [362, 348] width 62 height 7
